Goal: Information Seeking & Learning: Get advice/opinions

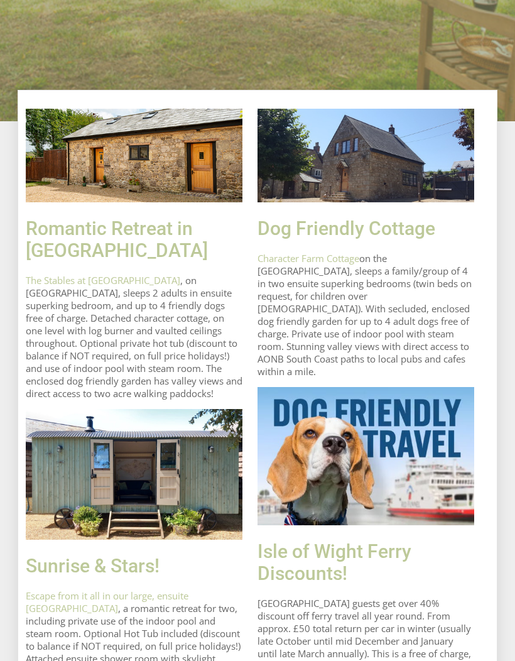
scroll to position [505, 0]
click at [165, 240] on link "Romantic Retreat in [GEOGRAPHIC_DATA]" at bounding box center [117, 239] width 182 height 44
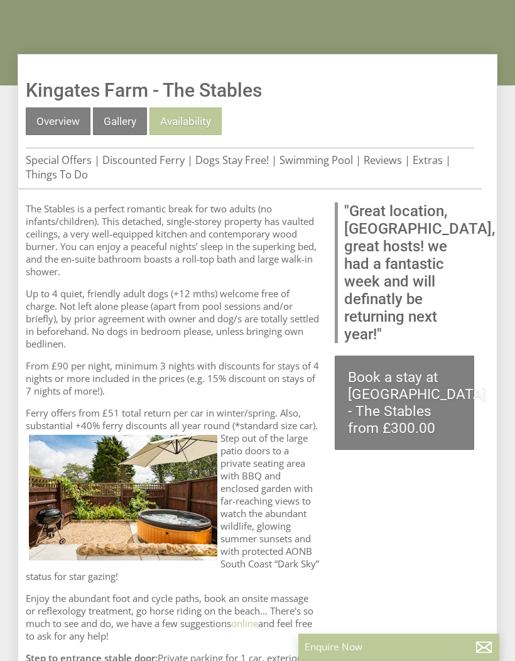
scroll to position [433, 0]
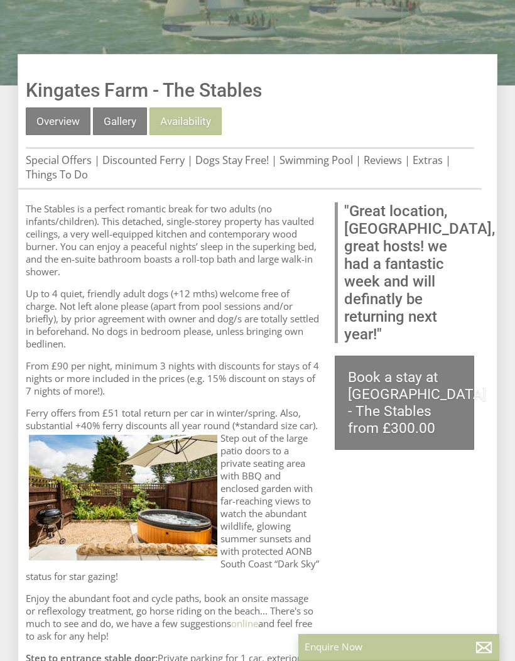
click at [384, 163] on link "Reviews" at bounding box center [383, 160] width 38 height 14
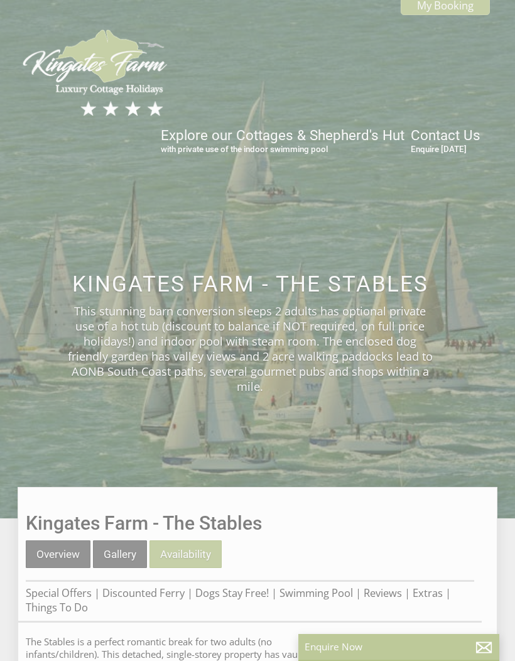
scroll to position [433, 0]
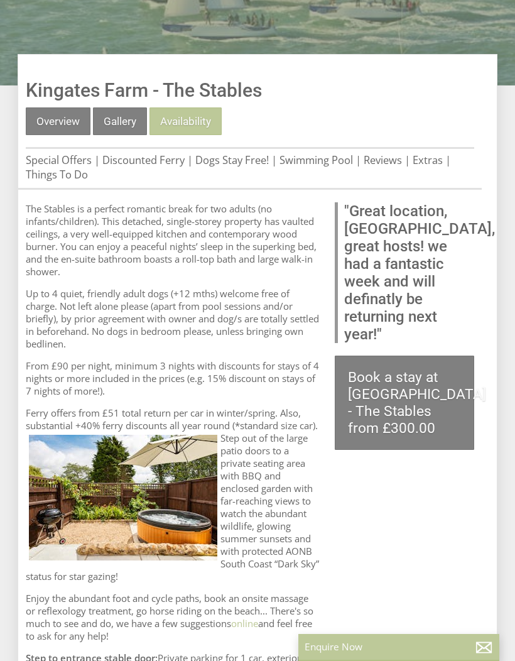
scroll to position [505, 0]
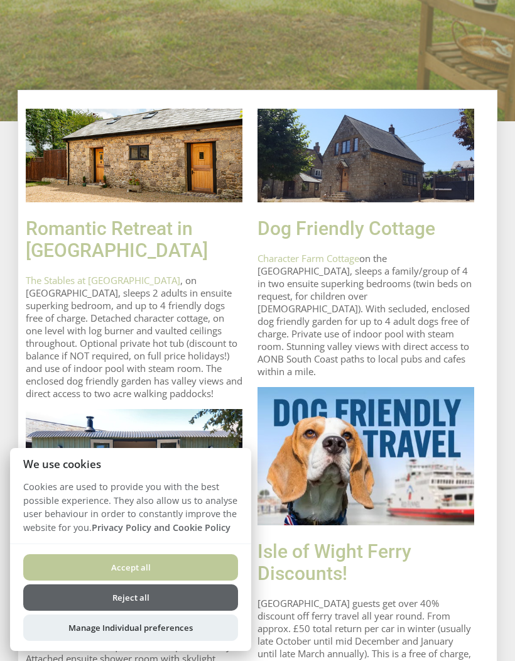
click at [175, 569] on button "Accept all" at bounding box center [130, 567] width 215 height 26
click at [180, 573] on button "Accept all" at bounding box center [130, 567] width 215 height 26
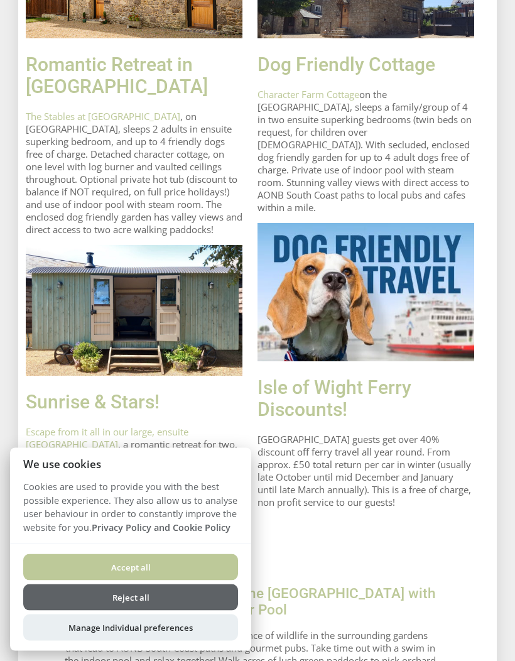
scroll to position [668, 0]
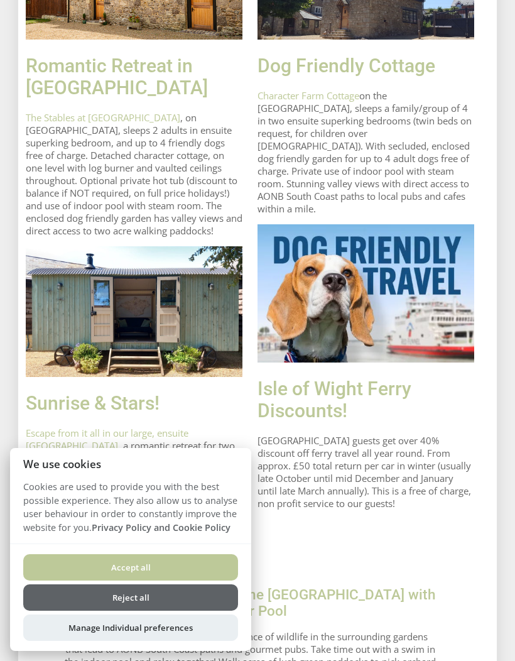
click at [236, 470] on h2 "We use cookies" at bounding box center [130, 464] width 241 height 12
click at [175, 581] on button "Accept all" at bounding box center [130, 567] width 215 height 26
click at [424, 519] on div "Dog Friendly Cottage Character Farm Cottage on the [GEOGRAPHIC_DATA], sleeps a …" at bounding box center [366, 232] width 232 height 573
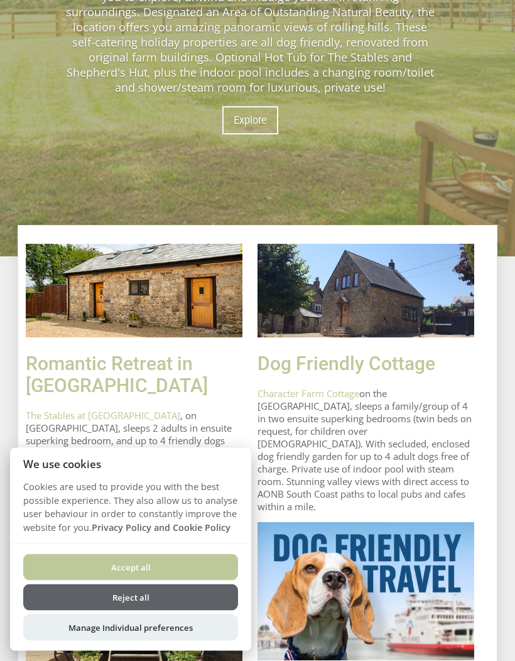
scroll to position [370, 0]
click at [422, 375] on link "Dog Friendly Cottage" at bounding box center [347, 364] width 178 height 22
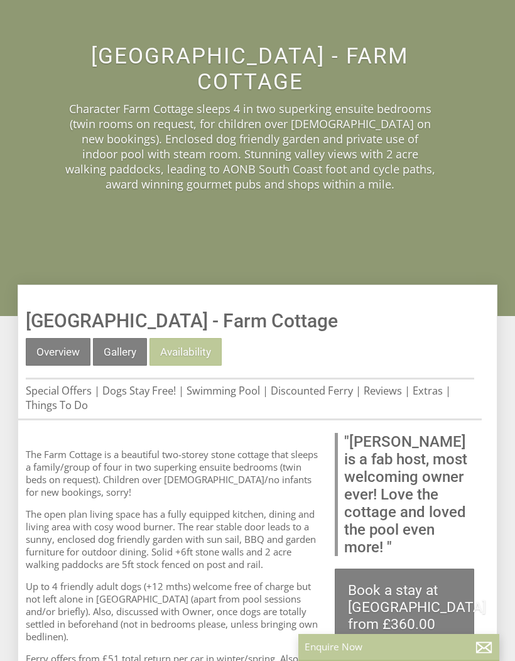
scroll to position [227, 0]
click at [392, 398] on link "Reviews" at bounding box center [383, 391] width 38 height 14
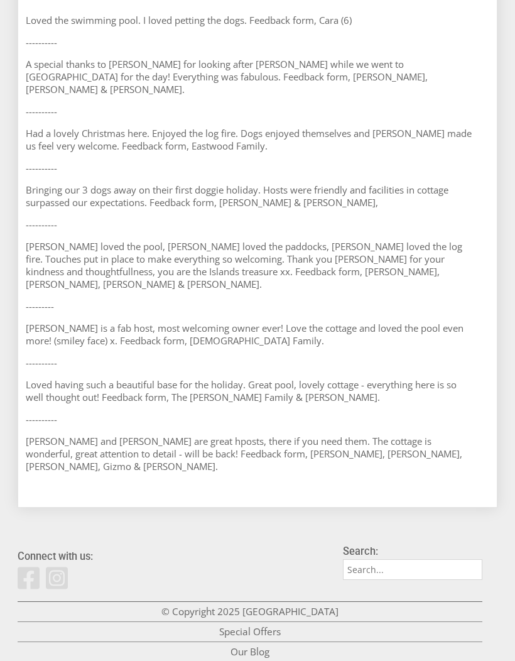
scroll to position [1743, 0]
